Goal: Task Accomplishment & Management: Manage account settings

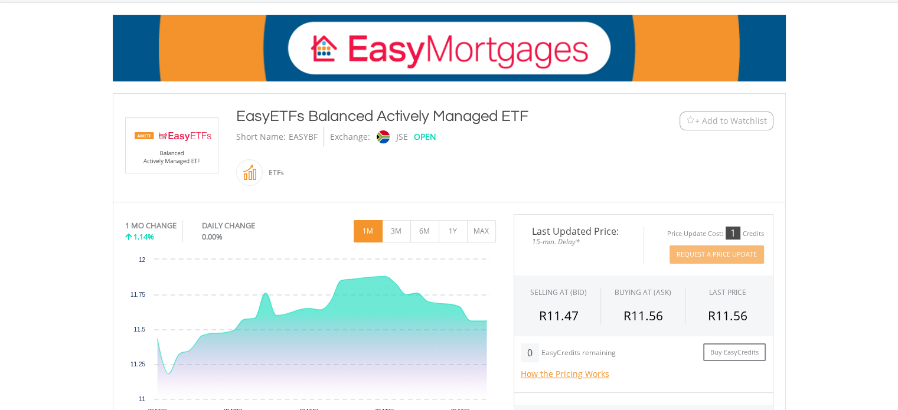
scroll to position [295, 0]
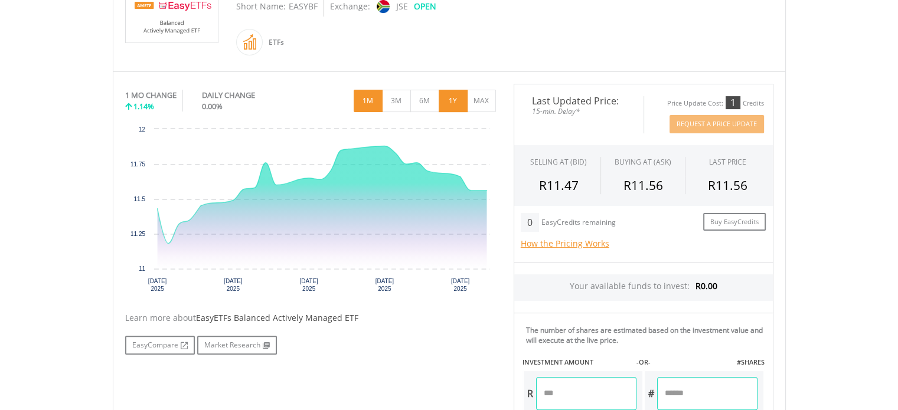
click at [453, 98] on button "1Y" at bounding box center [452, 101] width 29 height 22
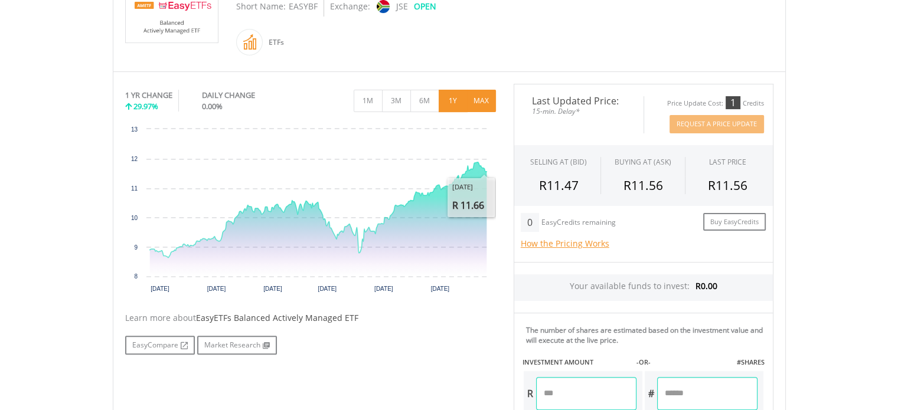
click at [480, 103] on button "MAX" at bounding box center [481, 101] width 29 height 22
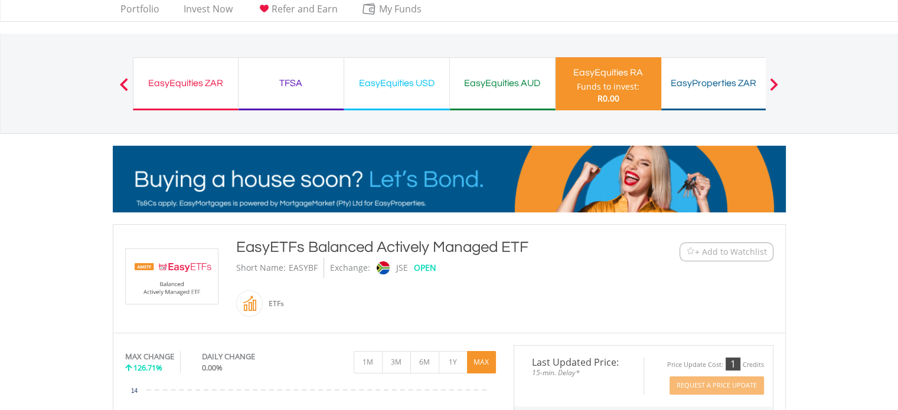
scroll to position [0, 0]
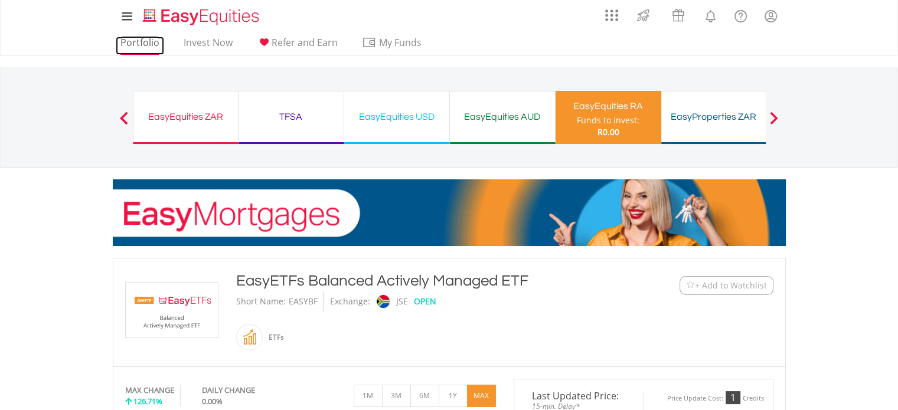
click at [144, 42] on link "Portfolio" at bounding box center [140, 46] width 48 height 18
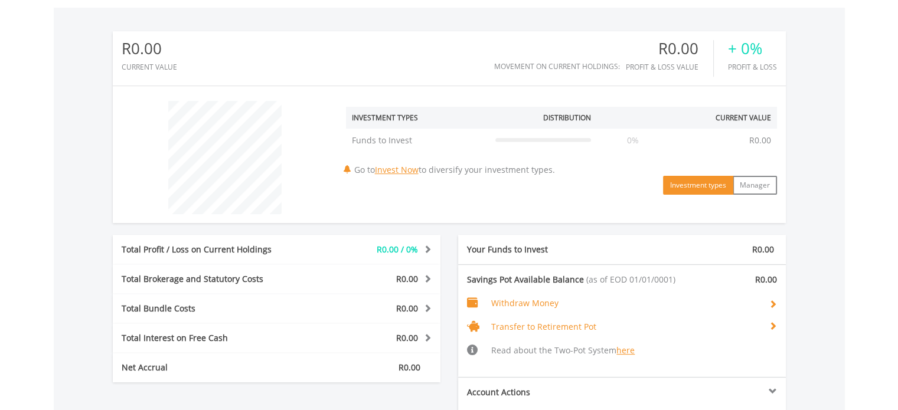
scroll to position [356, 0]
click at [399, 169] on link "Invest Now" at bounding box center [397, 170] width 44 height 11
